Goal: Task Accomplishment & Management: Complete application form

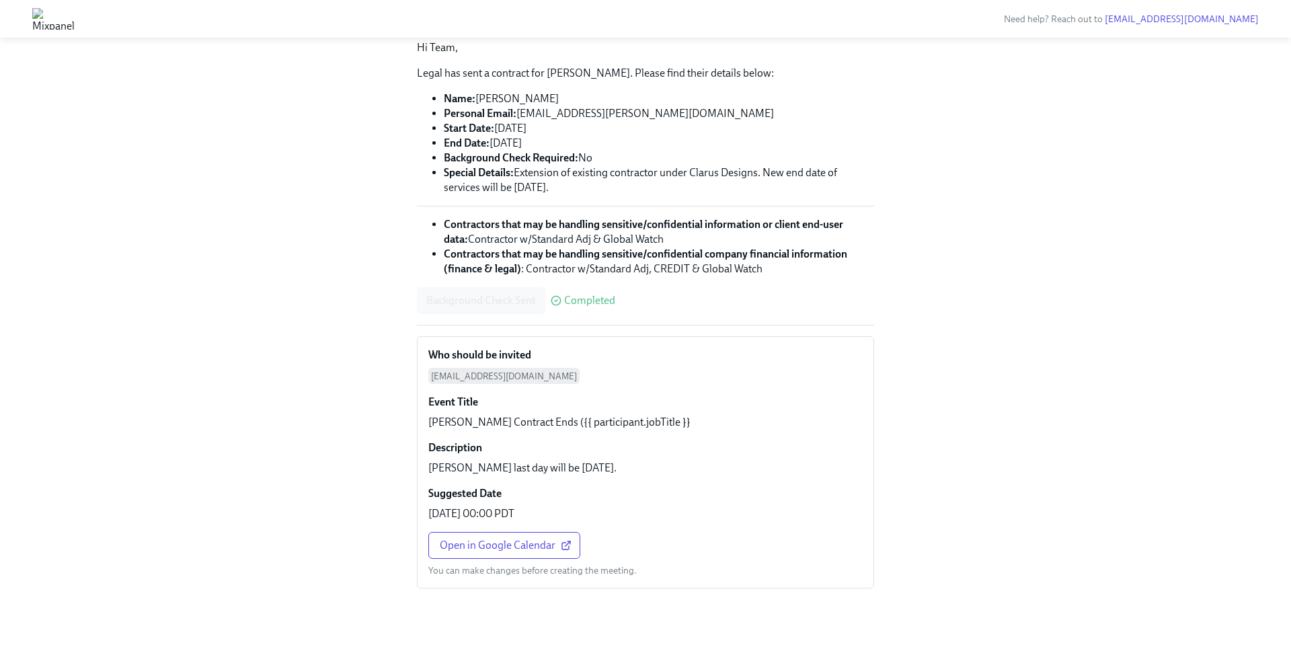
scroll to position [144, 0]
click at [480, 548] on span "Open in Google Calendar" at bounding box center [504, 543] width 129 height 13
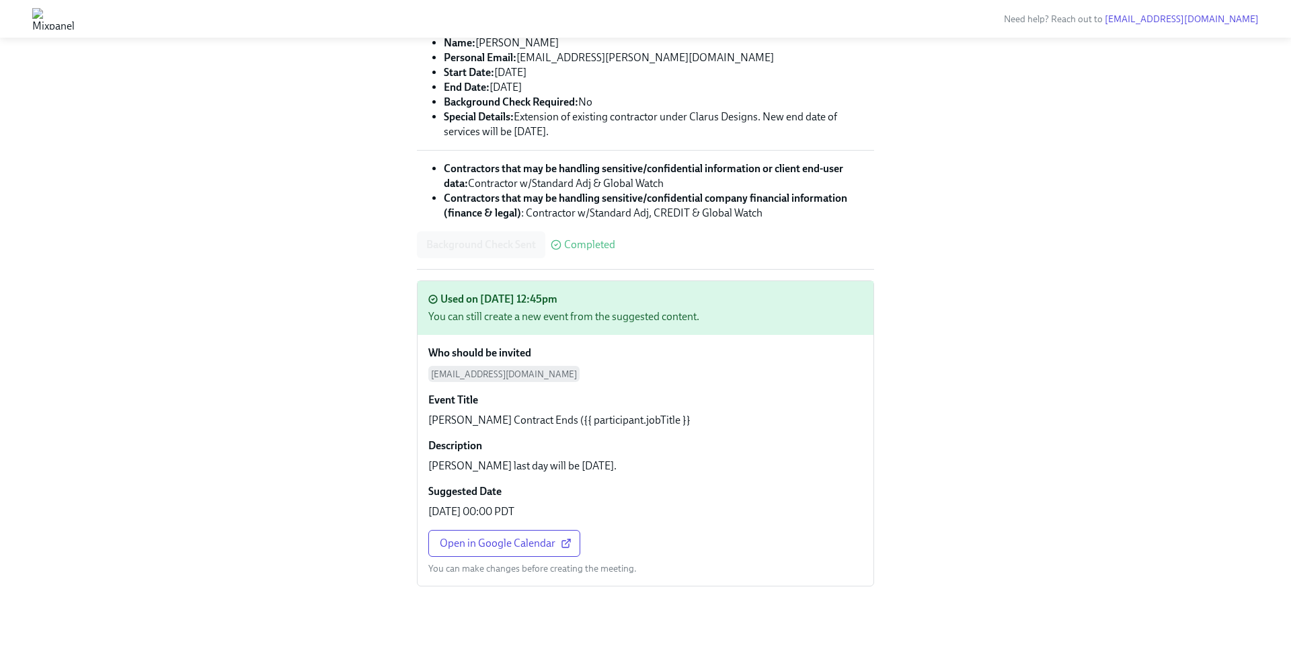
scroll to position [0, 0]
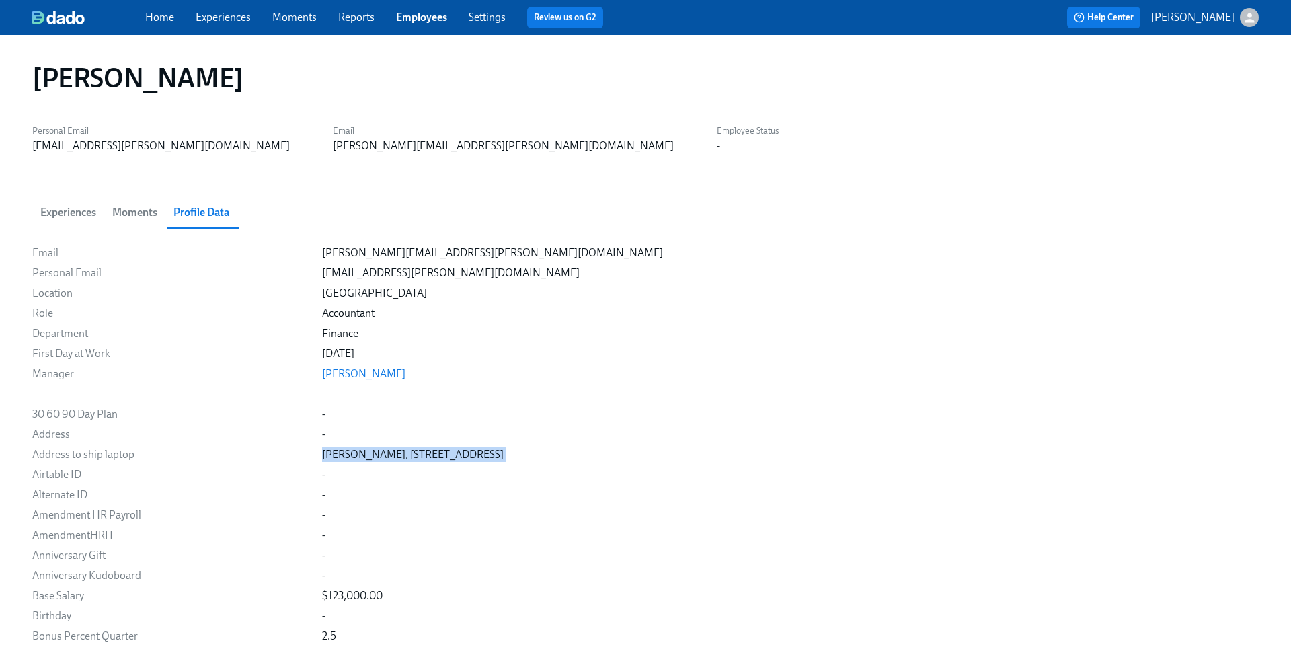
click at [224, 23] on link "Experiences" at bounding box center [223, 17] width 55 height 13
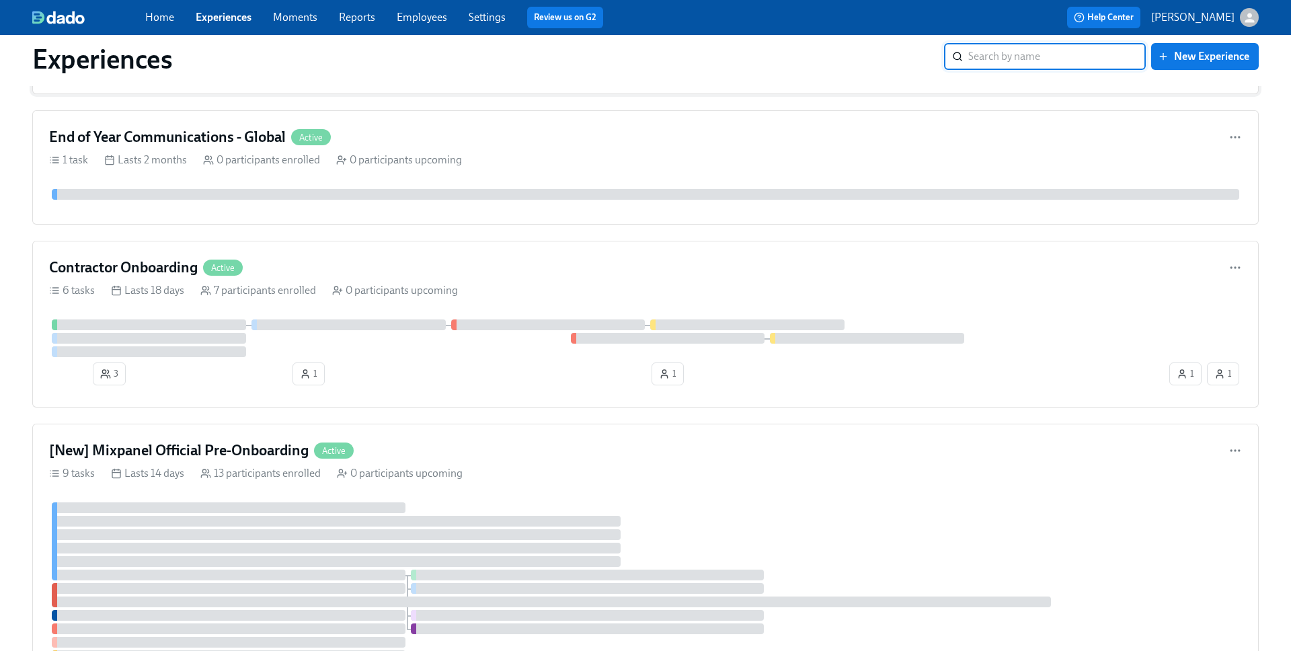
scroll to position [401, 0]
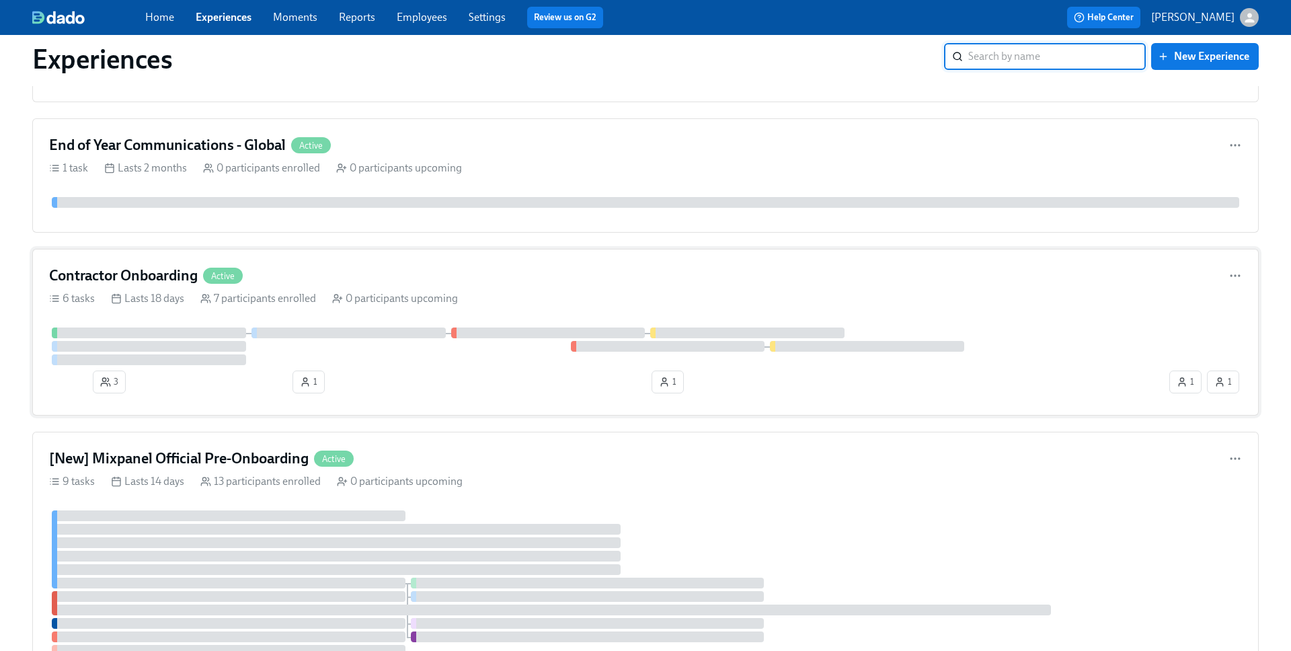
click at [636, 281] on div "Contractor Onboarding Active" at bounding box center [645, 276] width 1193 height 20
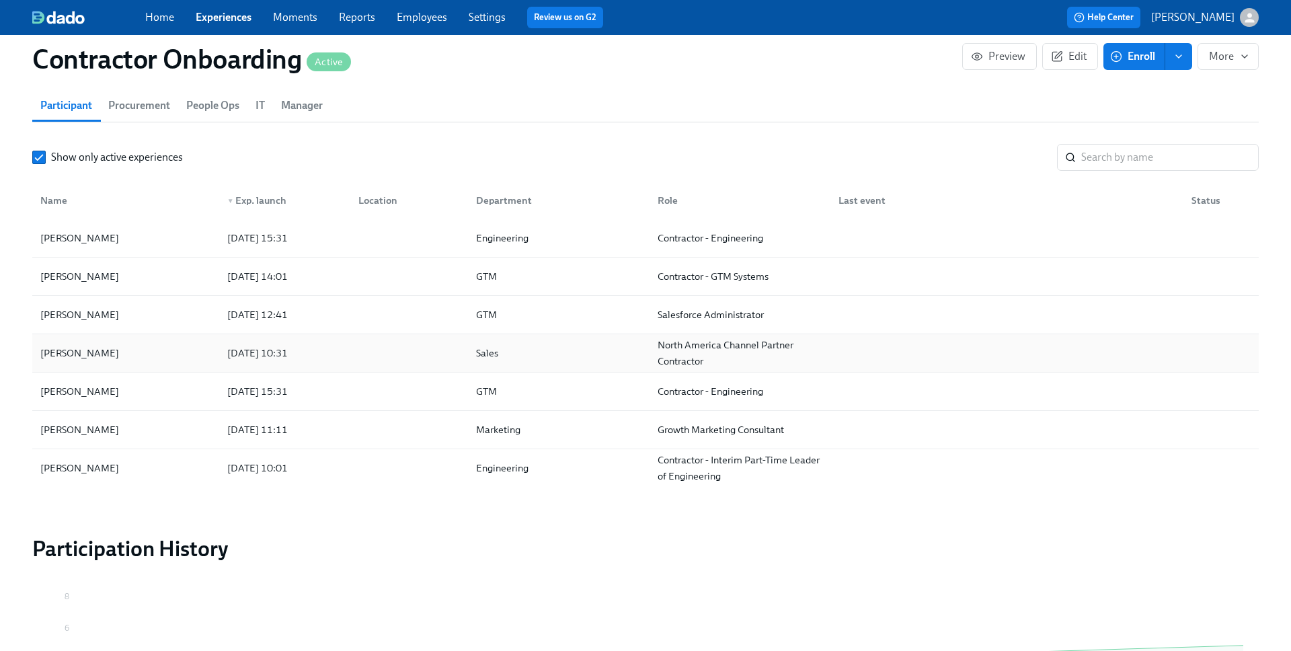
scroll to position [1018, 0]
click at [388, 318] on div at bounding box center [407, 313] width 118 height 27
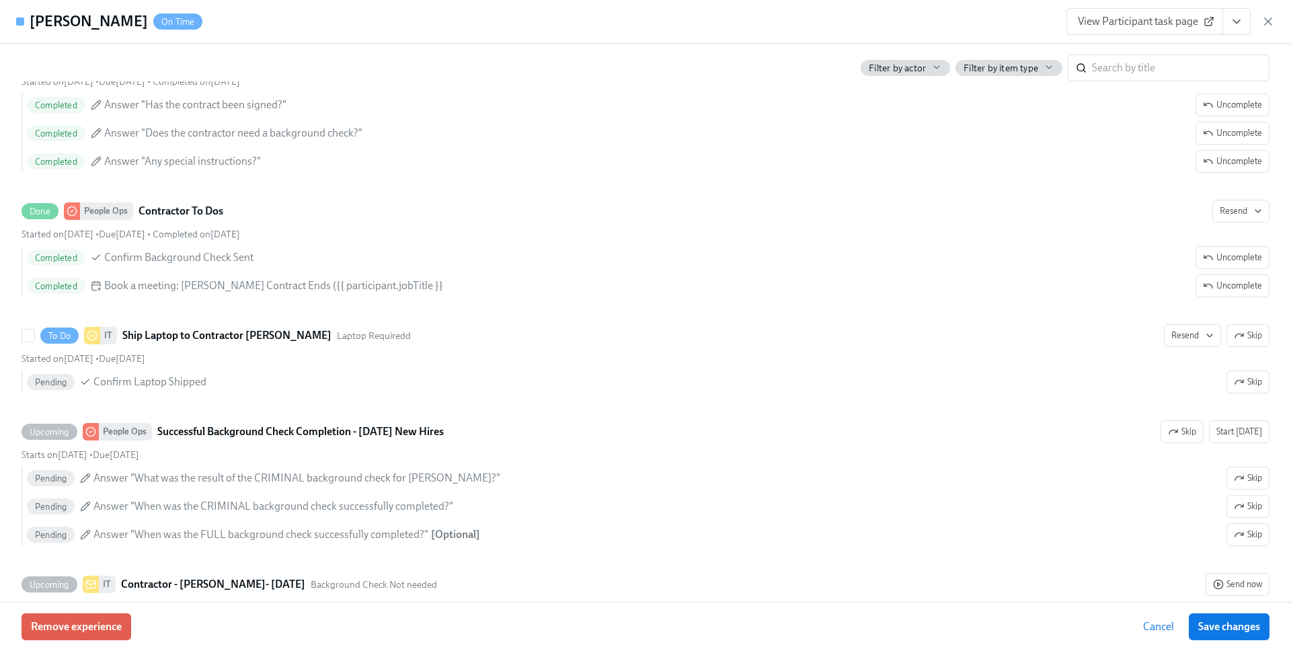
scroll to position [593, 0]
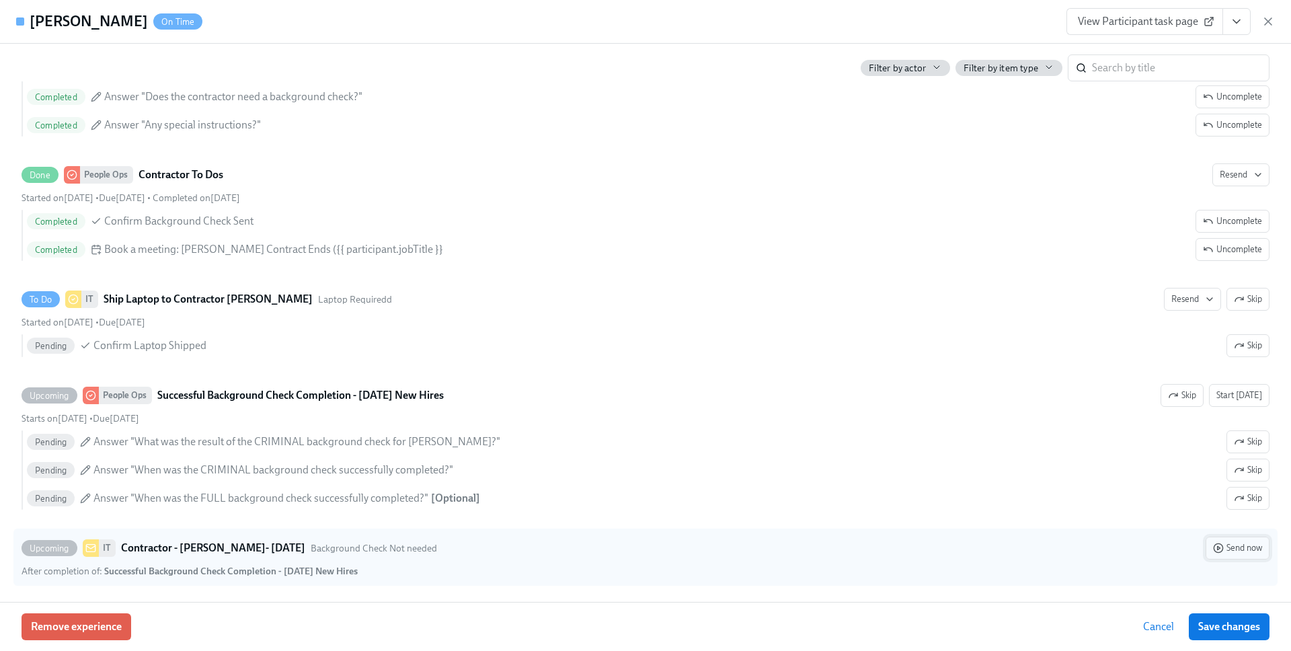
click at [1238, 545] on span "Send now" at bounding box center [1237, 547] width 49 height 13
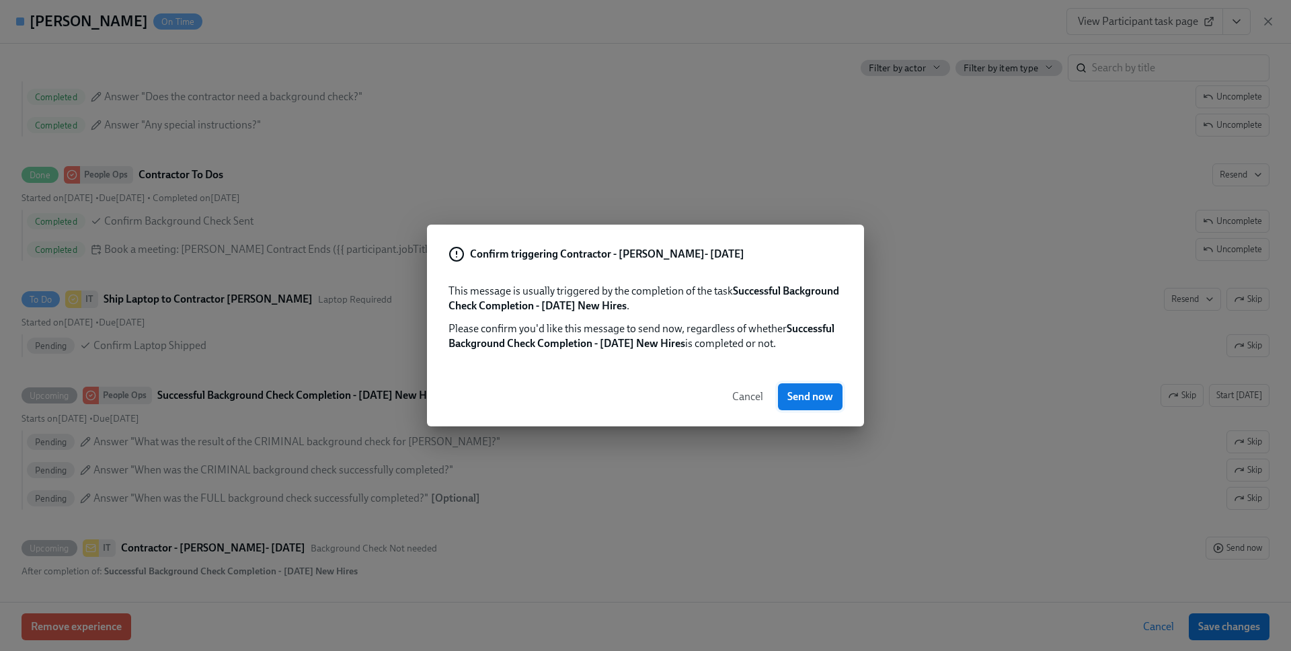
click at [829, 404] on span "Send now" at bounding box center [811, 396] width 46 height 13
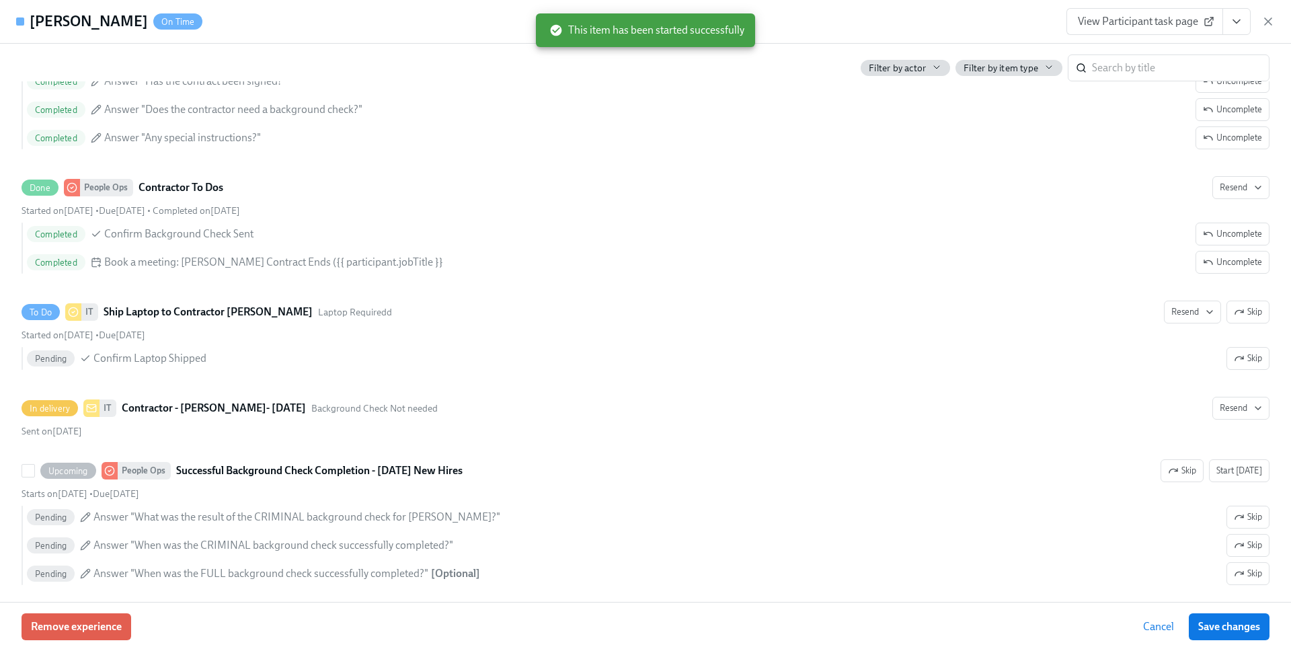
scroll to position [621, 0]
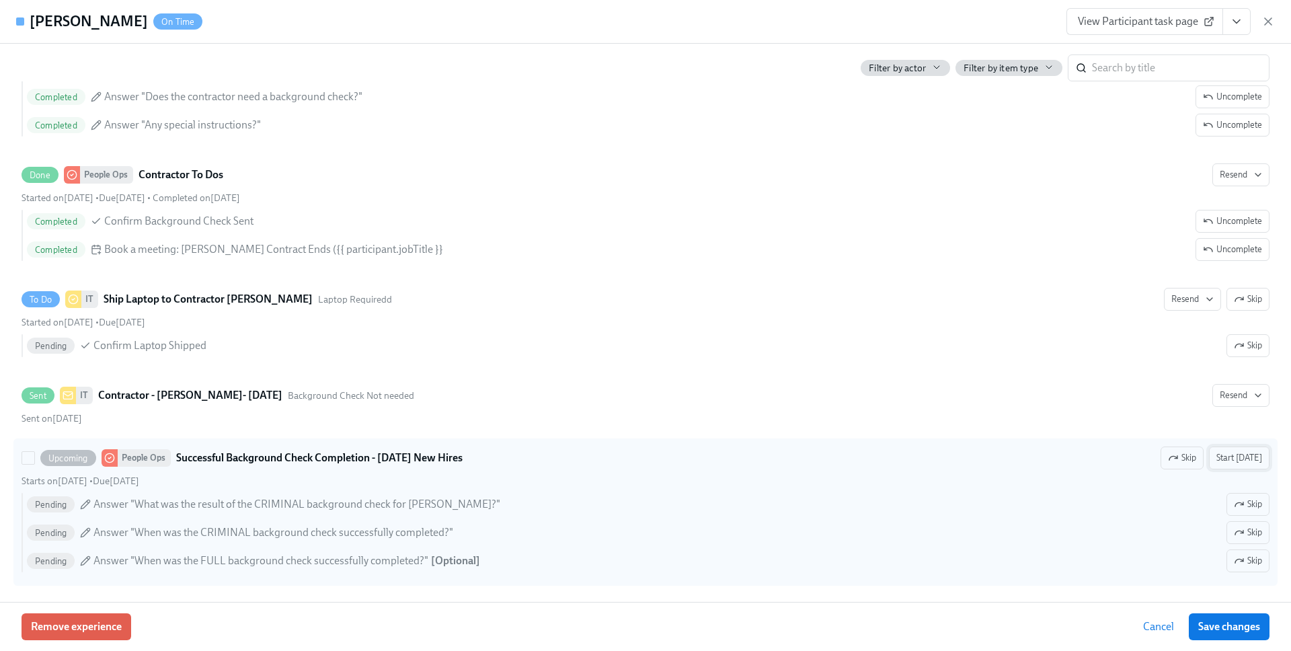
click at [1240, 453] on span "Start [DATE]" at bounding box center [1240, 457] width 46 height 13
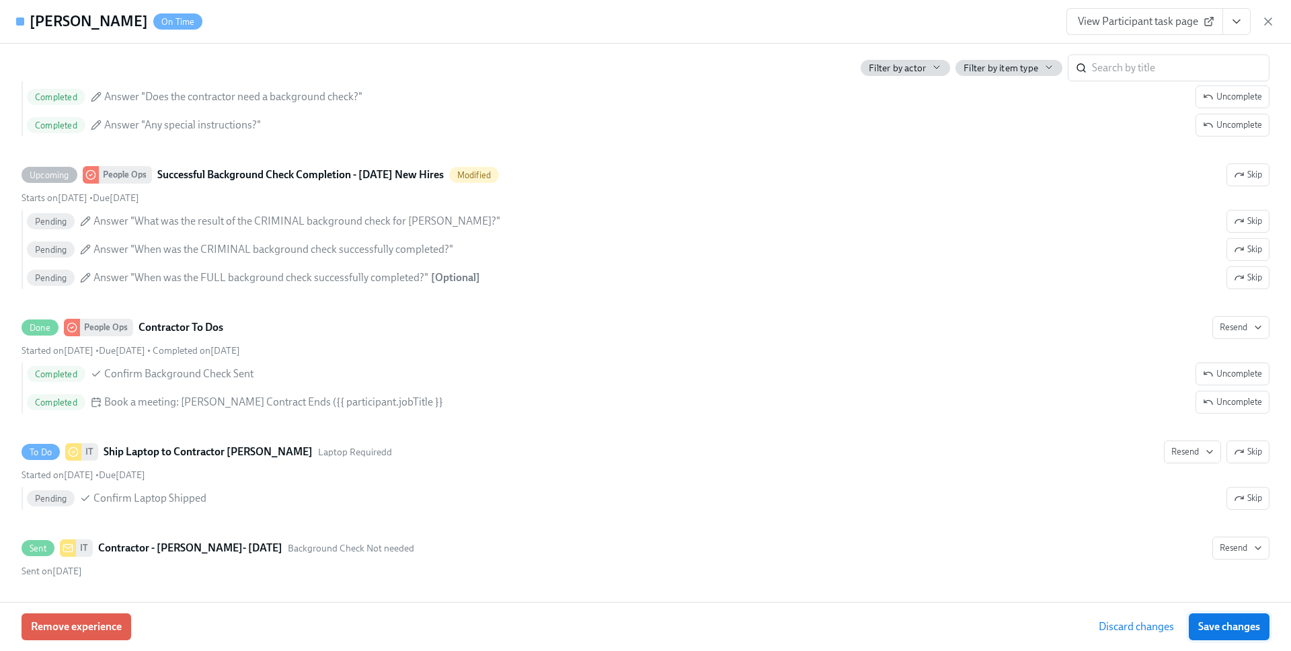
click at [1240, 631] on span "Save changes" at bounding box center [1229, 626] width 62 height 13
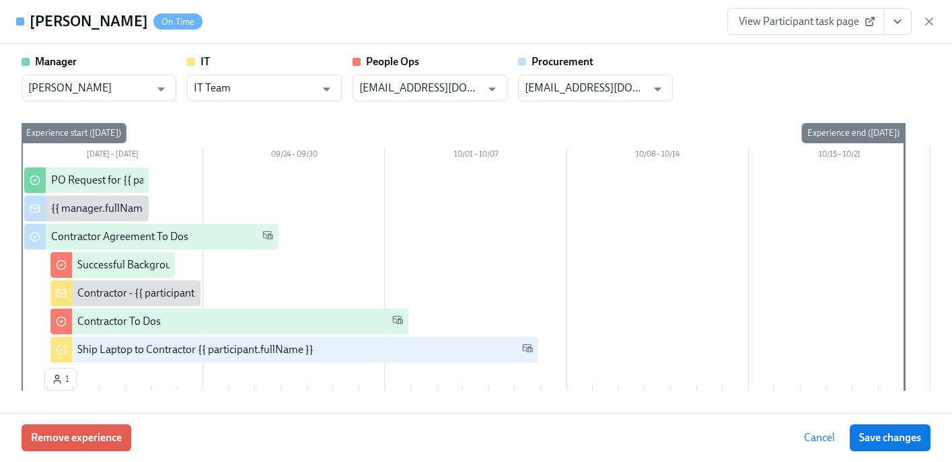
scroll to position [0, 763]
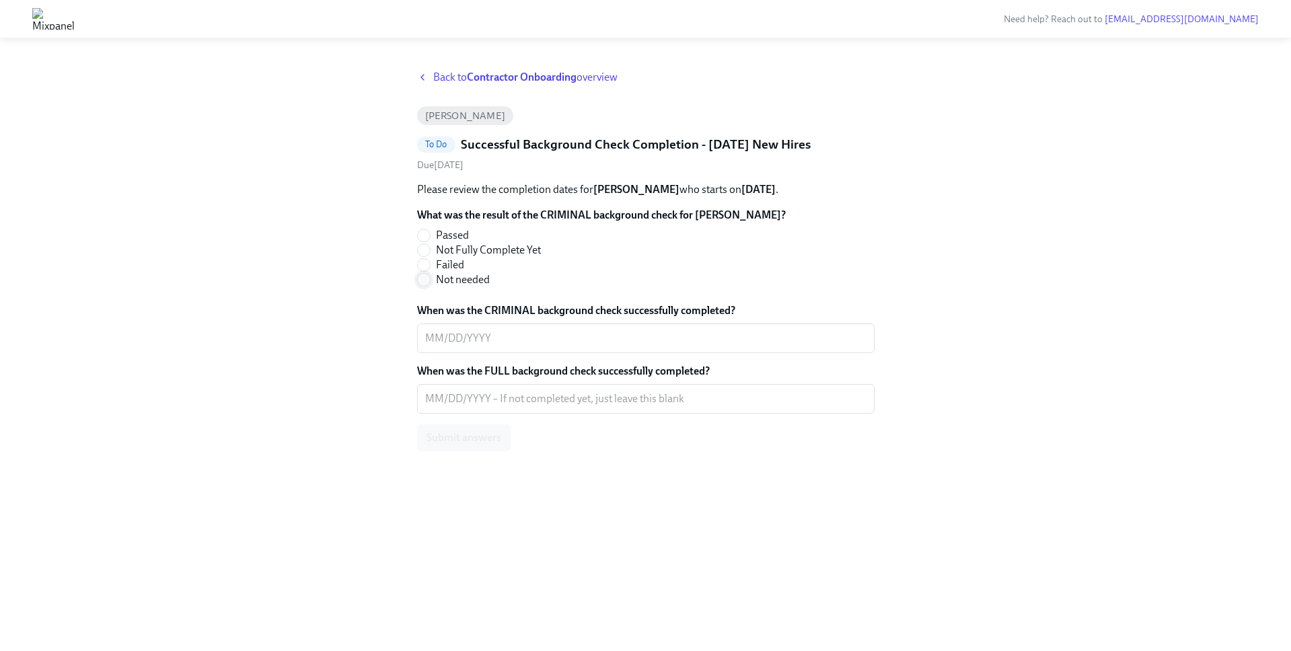
click at [425, 286] on input "Not needed" at bounding box center [424, 280] width 12 height 12
radio input "true"
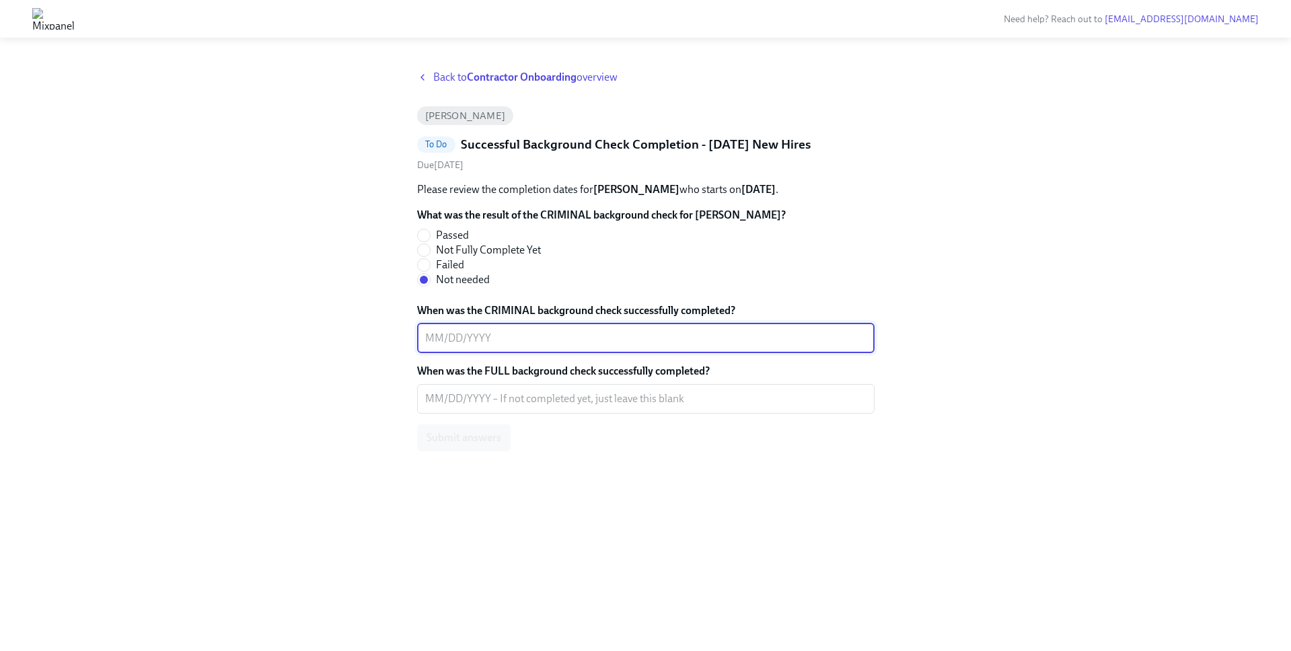
click at [457, 346] on textarea "When was the CRIMINAL background check successfully completed?" at bounding box center [645, 338] width 441 height 16
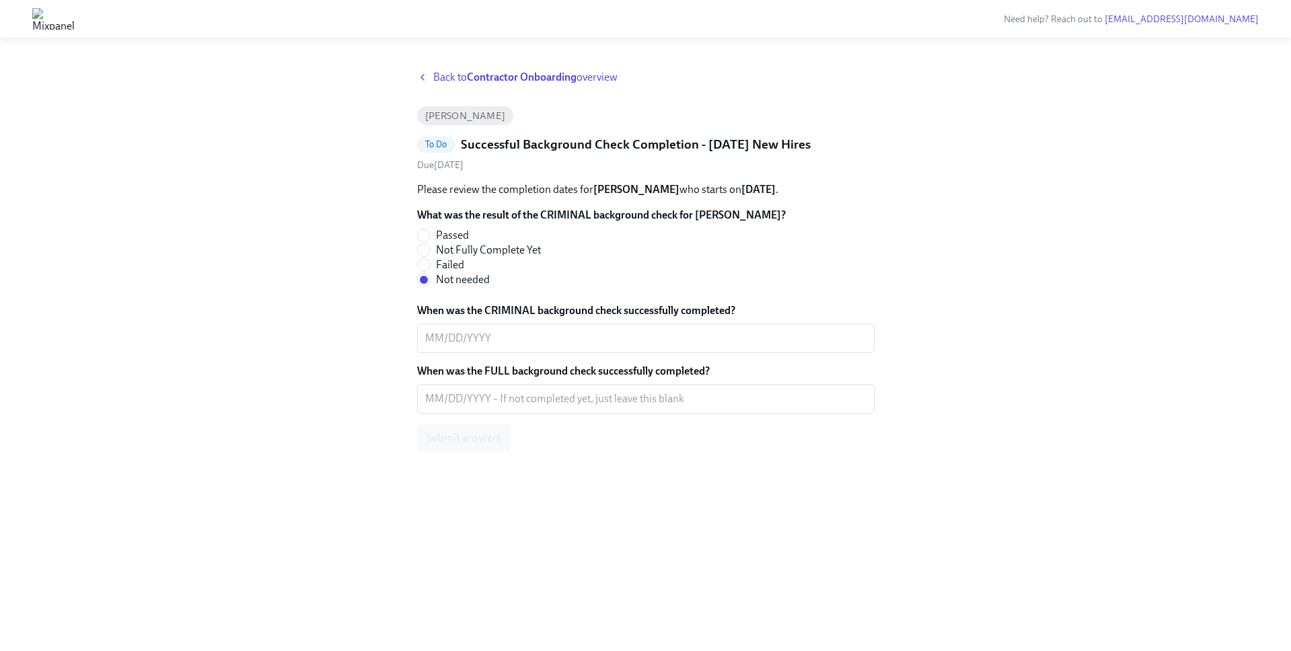
click at [456, 451] on div "Submit answers" at bounding box center [645, 437] width 457 height 27
click at [449, 414] on div "x ​" at bounding box center [645, 399] width 457 height 30
click at [457, 390] on div "What was the result of the CRIMINAL background check for Kimmy Antonino? Passed…" at bounding box center [645, 329] width 457 height 243
click at [437, 346] on textarea "When was the CRIMINAL background check successfully completed?" at bounding box center [645, 338] width 441 height 16
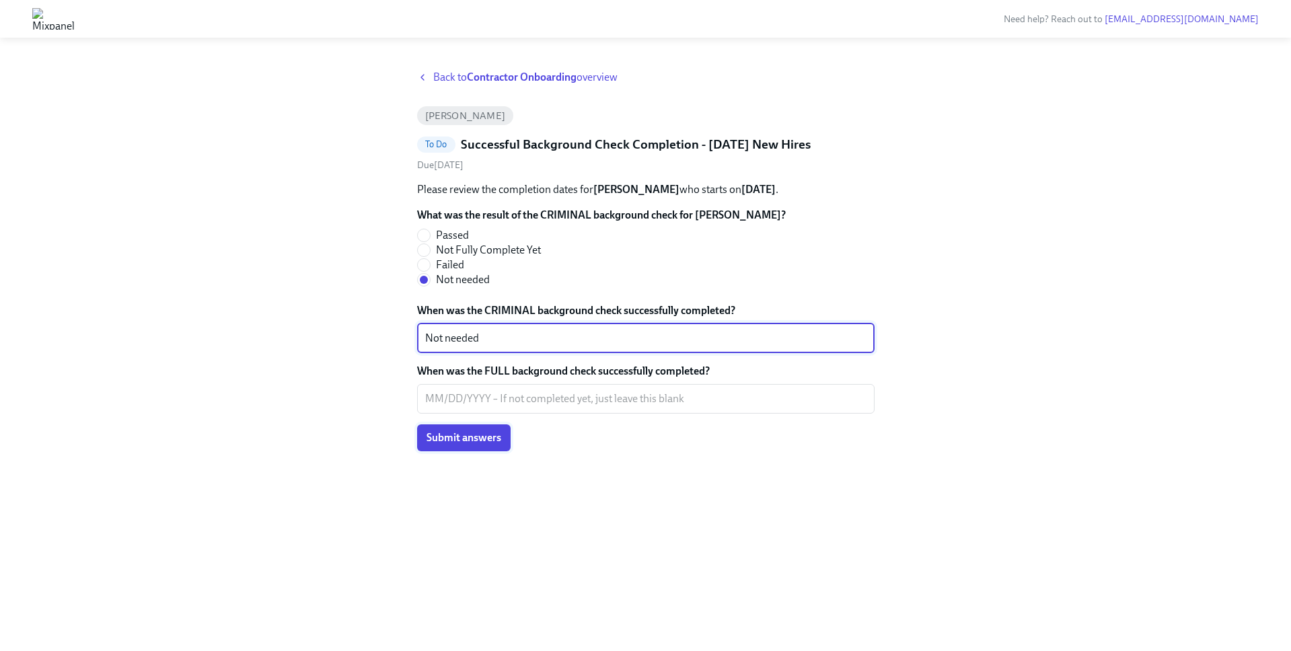
type textarea "Not needed"
click at [455, 445] on span "Submit answers" at bounding box center [463, 437] width 75 height 13
